Goal: Information Seeking & Learning: Learn about a topic

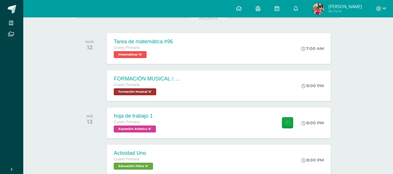
scroll to position [87, 0]
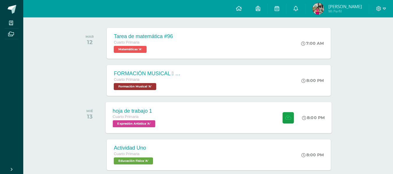
click at [270, 126] on div "hoja de trabajo 1 Cuarto Primaria Expresión Artística 'A' 8:00 PM hoja de traba…" at bounding box center [219, 117] width 226 height 31
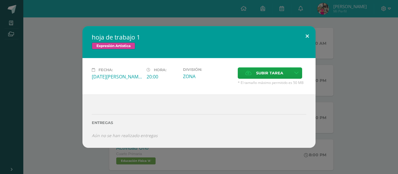
click at [308, 37] on button at bounding box center [307, 36] width 17 height 20
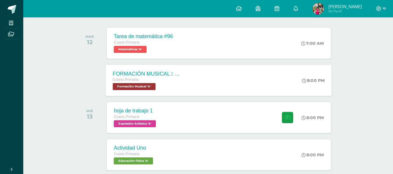
click at [251, 76] on div "FORMACIÓN MUSICAL  EJERCICIO RITMICO Cuarto Primaria Formación Musical 'A' 8:0…" at bounding box center [219, 80] width 226 height 31
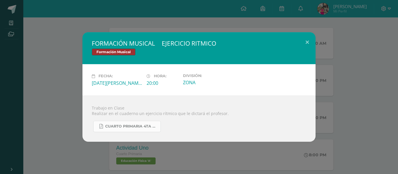
click at [142, 131] on link "CUARTO PRIMARIA 4TA UNIDAD.pdf" at bounding box center [127, 126] width 68 height 11
click at [307, 40] on button at bounding box center [307, 42] width 17 height 20
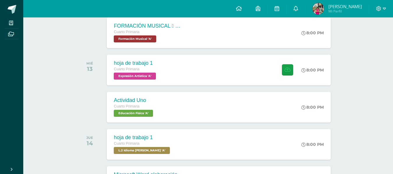
scroll to position [139, 0]
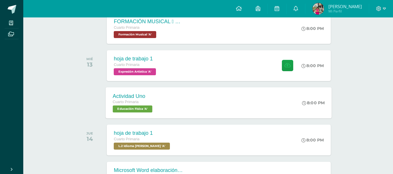
click at [294, 95] on div "Actividad Uno Cuarto Primaria Educación Física 'A' 8:00 PM Actividad Uno Educac…" at bounding box center [219, 102] width 226 height 31
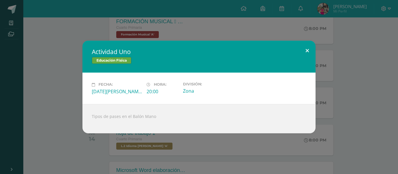
click at [304, 49] on button at bounding box center [307, 51] width 17 height 20
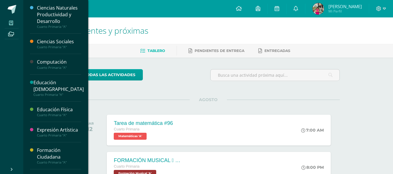
click at [12, 21] on icon at bounding box center [11, 23] width 4 height 5
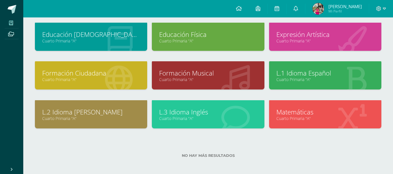
scroll to position [76, 0]
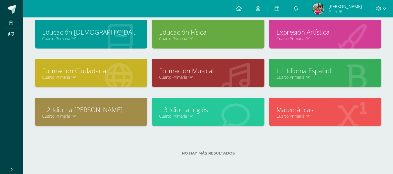
click at [216, 42] on div "Educación Física Cuarto Primaria "A"" at bounding box center [208, 34] width 112 height 28
click at [203, 29] on link "Educación Física" at bounding box center [208, 32] width 98 height 9
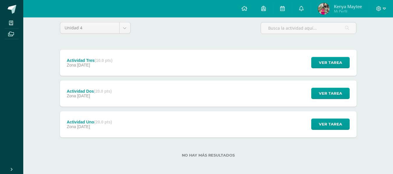
scroll to position [51, 0]
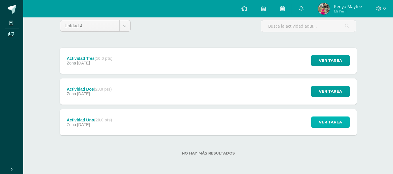
click at [347, 121] on button "Ver tarea" at bounding box center [330, 122] width 38 height 11
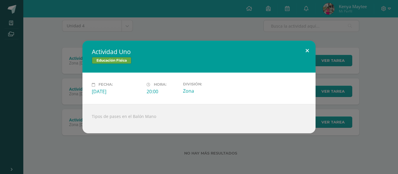
click at [300, 50] on button at bounding box center [307, 51] width 17 height 20
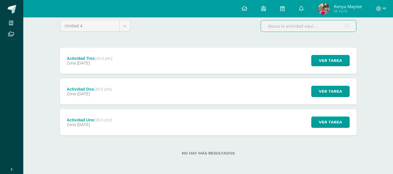
click at [311, 22] on input "text" at bounding box center [308, 25] width 95 height 11
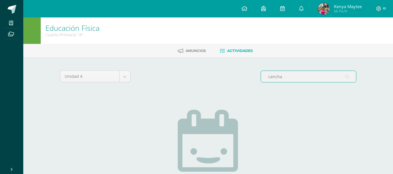
type input "cancha"
click at [192, 49] on span "Anuncios" at bounding box center [196, 51] width 20 height 4
